Goal: Information Seeking & Learning: Learn about a topic

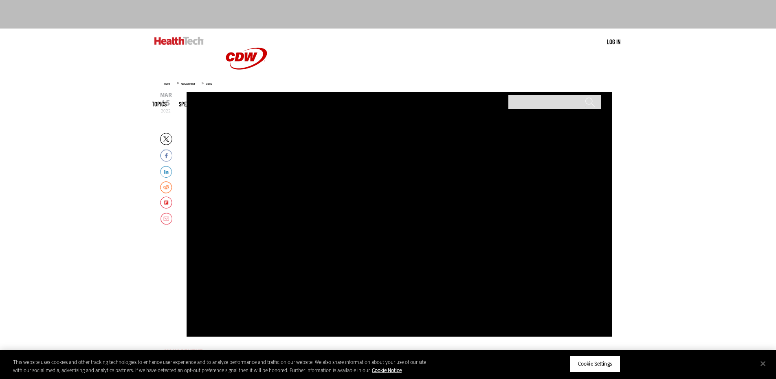
scroll to position [163, 0]
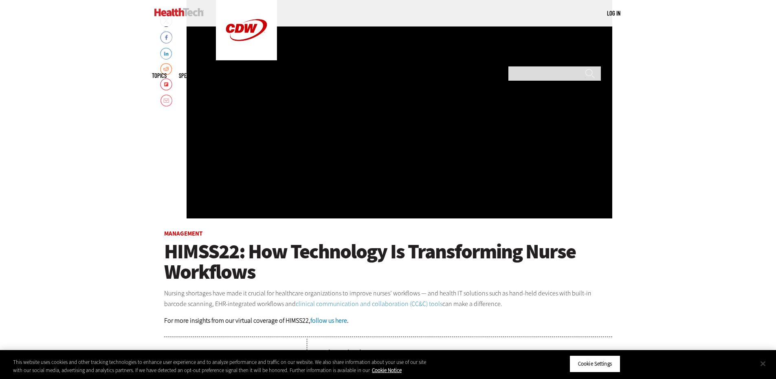
click at [764, 365] on button "Close" at bounding box center [763, 363] width 18 height 18
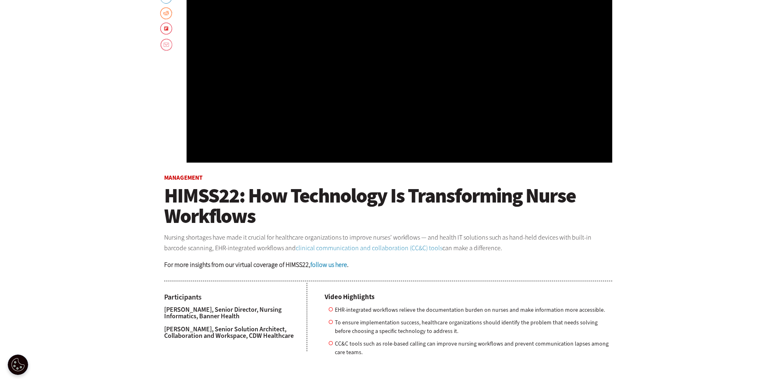
scroll to position [41, 0]
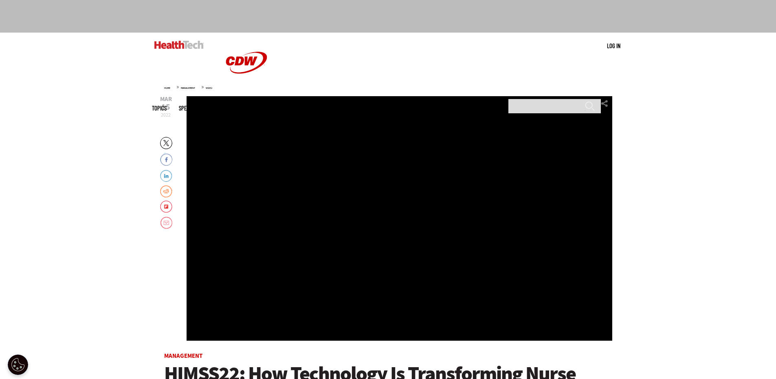
click at [387, 212] on div "Video viewer" at bounding box center [400, 218] width 426 height 244
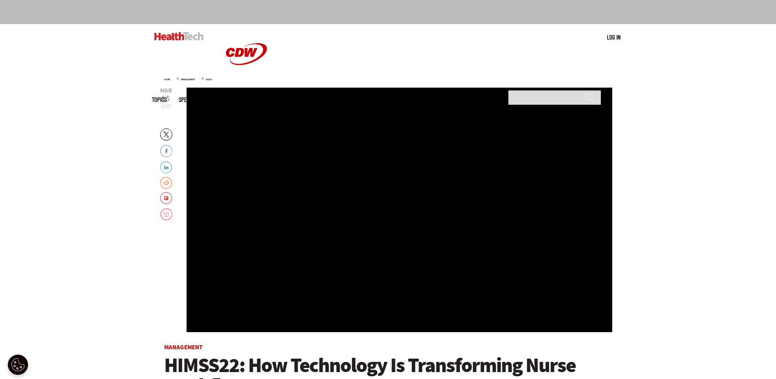
scroll to position [0, 0]
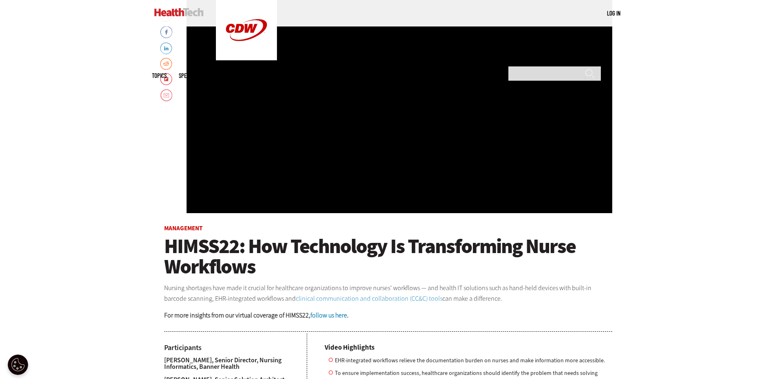
scroll to position [204, 0]
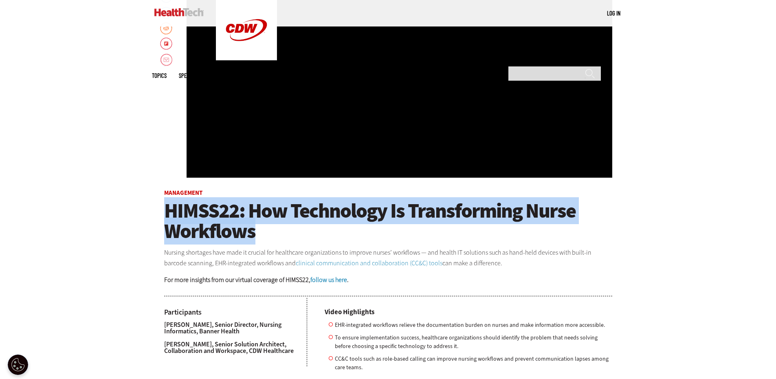
drag, startPoint x: 270, startPoint y: 233, endPoint x: 183, endPoint y: 204, distance: 91.7
click at [160, 216] on main "Home » Management » Video [DATE] Twitter Facebook LinkedIn Reddit Flipboard Ema…" at bounding box center [388, 260] width 473 height 716
copy span "HIMSS22: How Technology Is Transforming Nurse Workflows"
